Goal: Navigation & Orientation: Find specific page/section

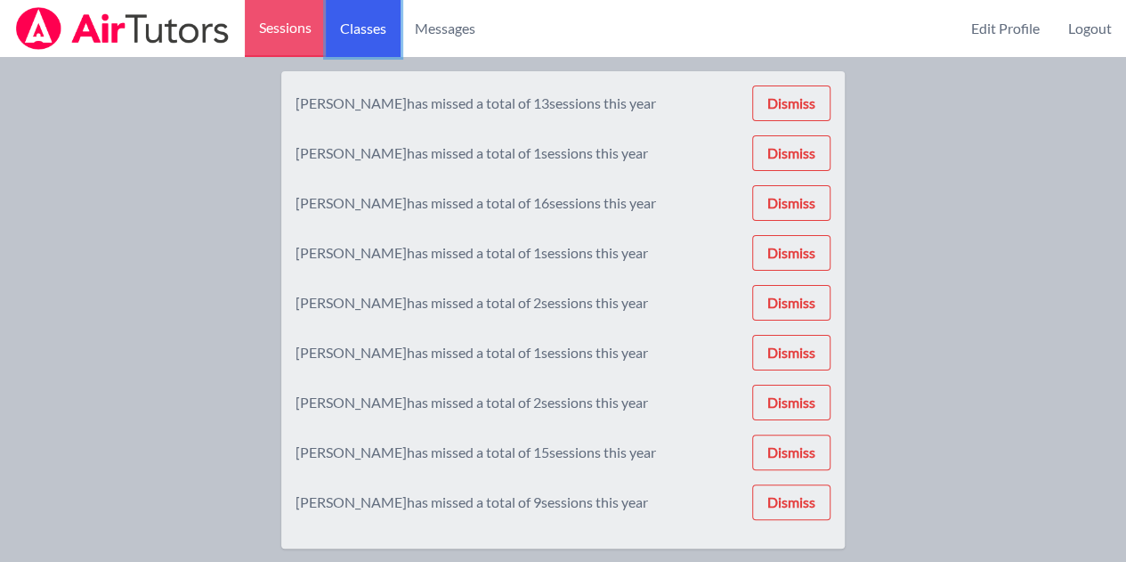
click at [379, 24] on link "Classes" at bounding box center [363, 28] width 75 height 57
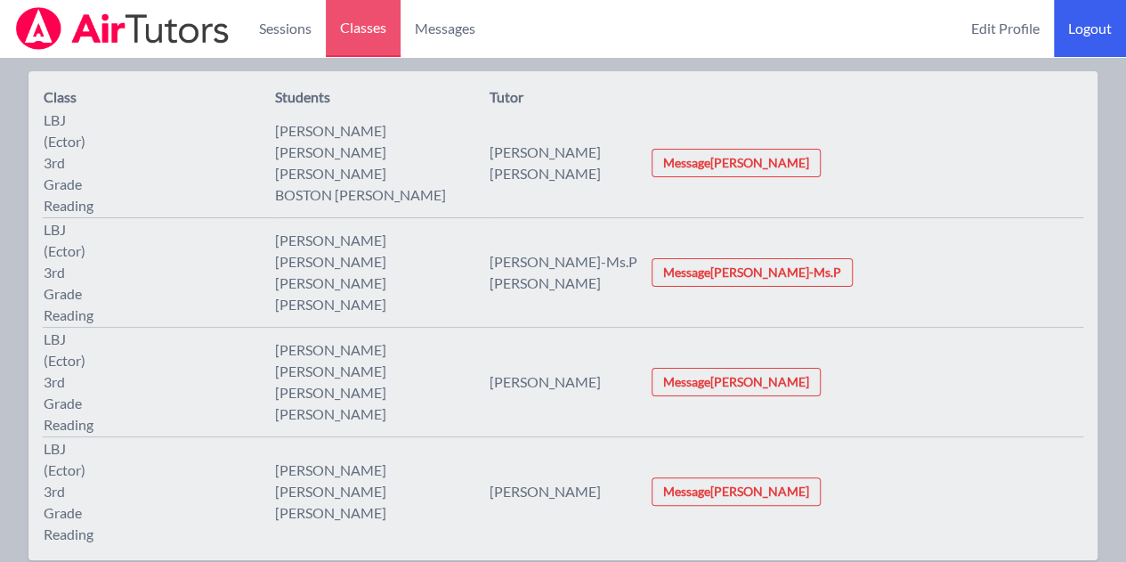
click at [1082, 42] on link "Logout" at bounding box center [1090, 28] width 72 height 57
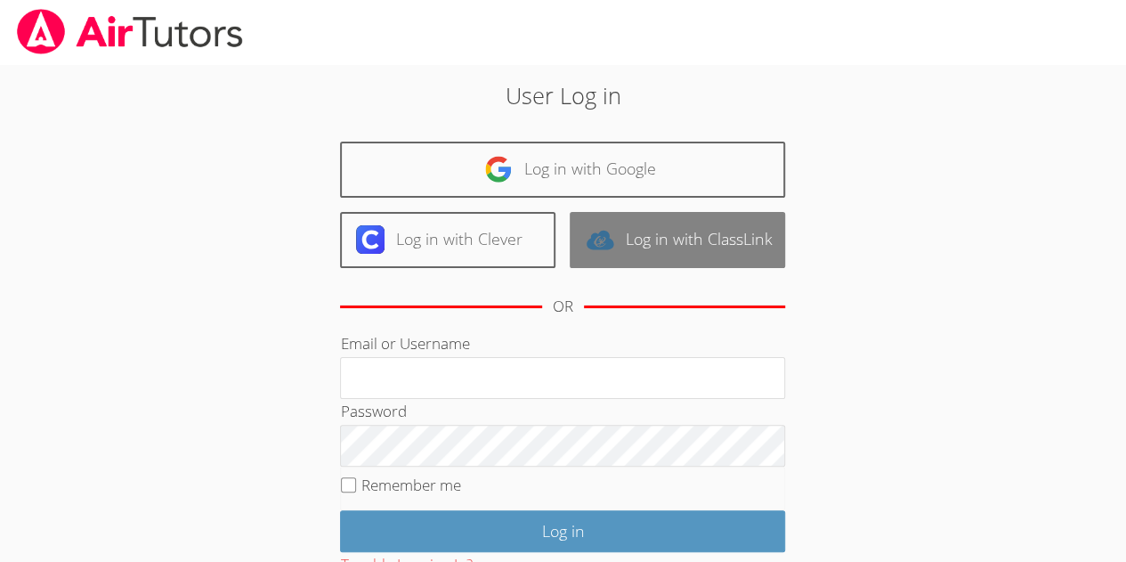
click at [669, 230] on link "Log in with ClassLink" at bounding box center [677, 240] width 215 height 56
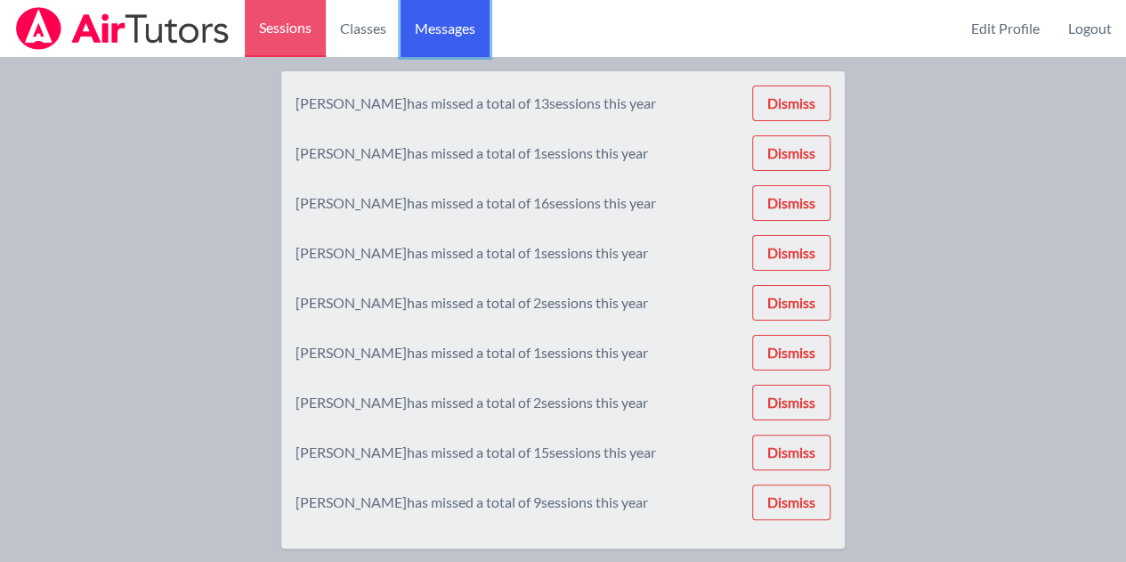
click at [424, 35] on span "Messages" at bounding box center [445, 28] width 61 height 21
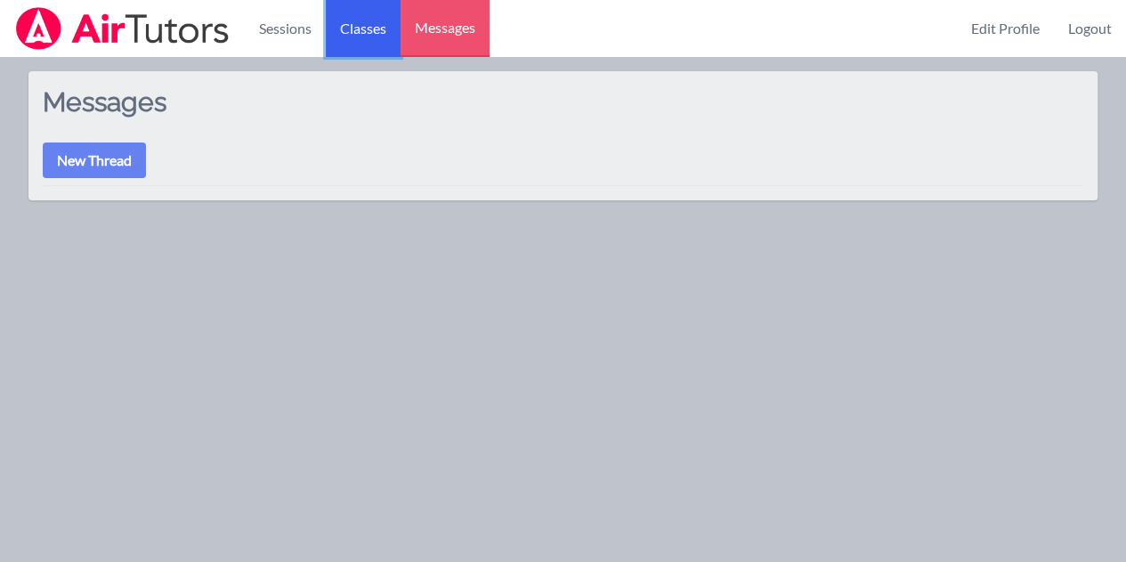
click at [363, 24] on link "Classes" at bounding box center [363, 28] width 75 height 57
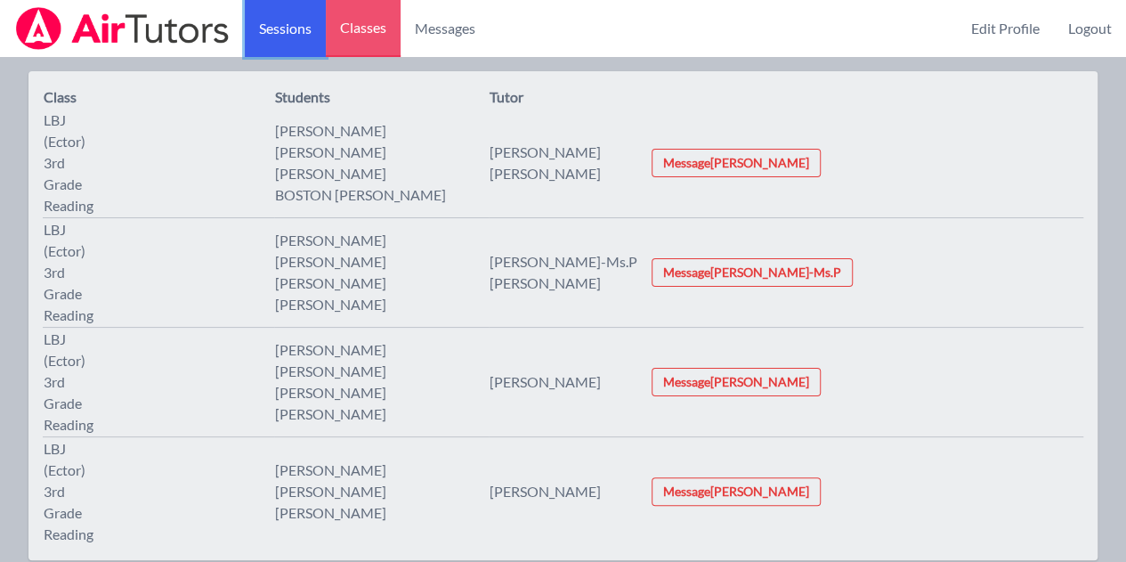
click at [318, 29] on link "Sessions" at bounding box center [285, 28] width 81 height 57
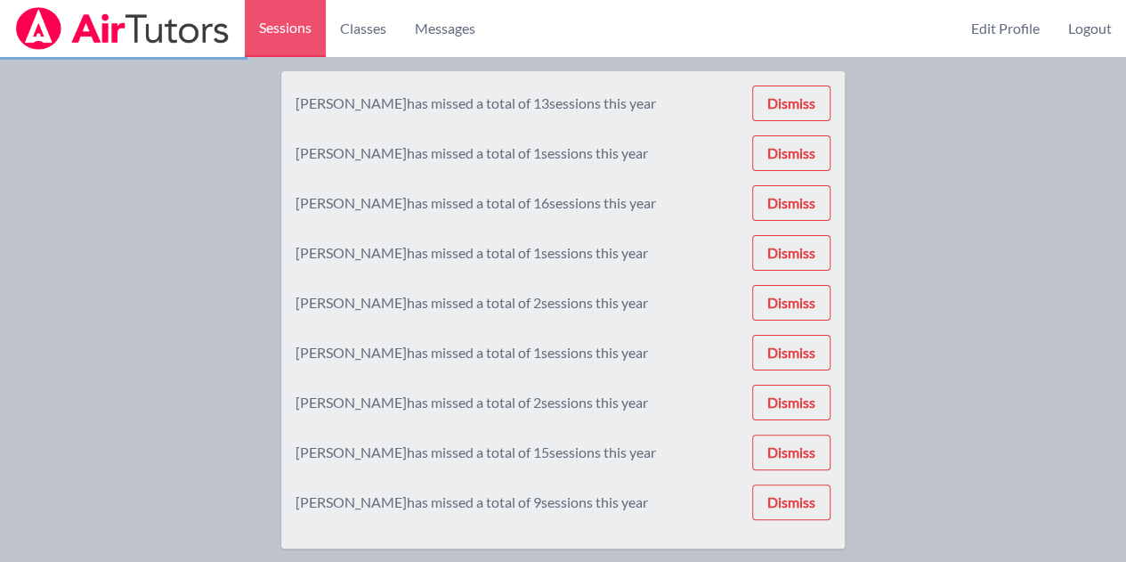
click at [178, 38] on img at bounding box center [122, 28] width 216 height 43
